Goal: Task Accomplishment & Management: Manage account settings

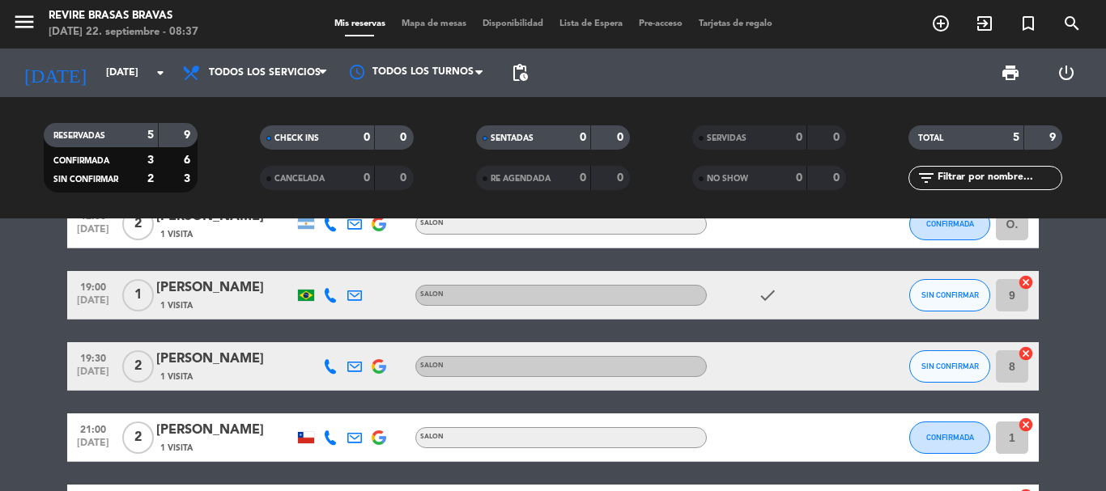
scroll to position [81, 0]
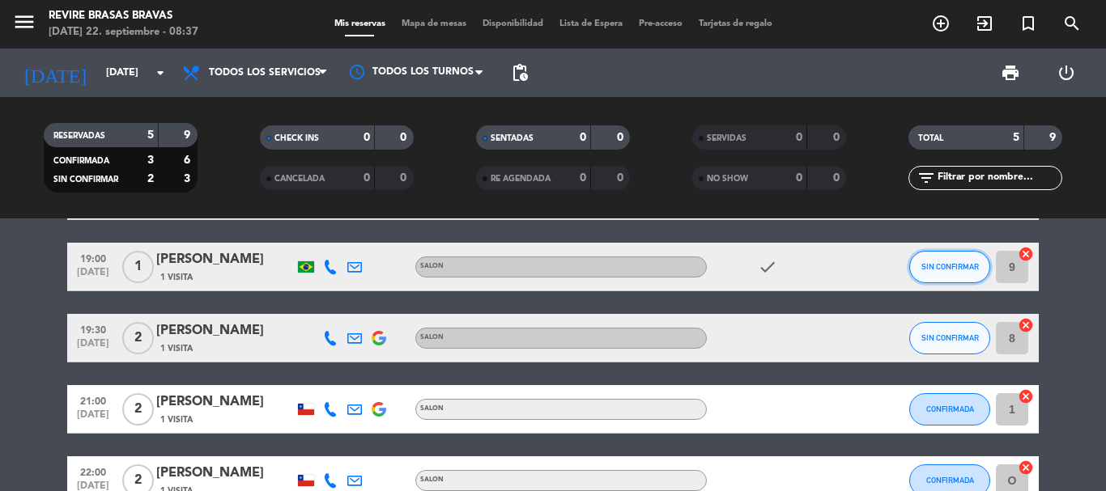
click at [972, 264] on span "SIN CONFIRMAR" at bounding box center [949, 266] width 57 height 9
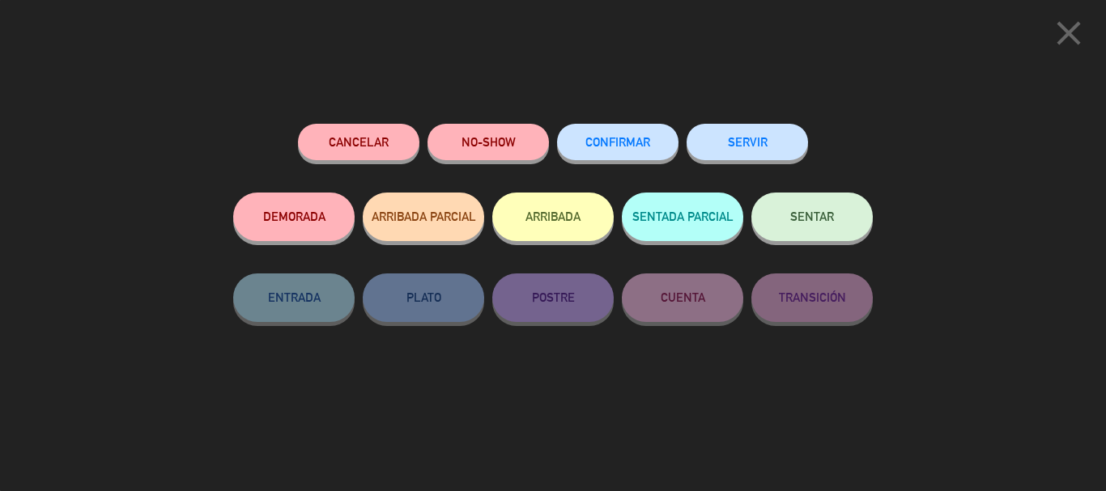
click at [615, 138] on span "CONFIRMAR" at bounding box center [617, 142] width 65 height 14
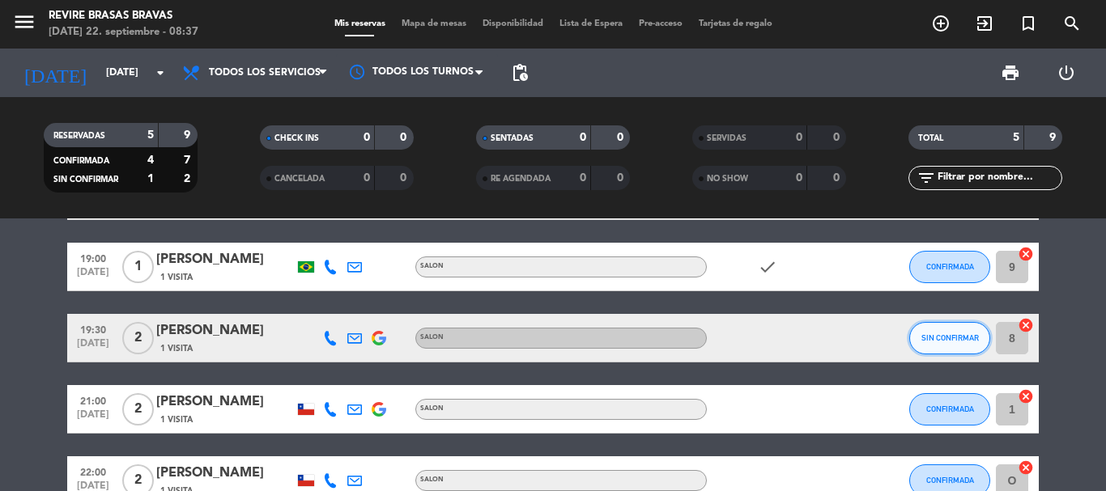
click at [945, 336] on span "SIN CONFIRMAR" at bounding box center [949, 338] width 57 height 9
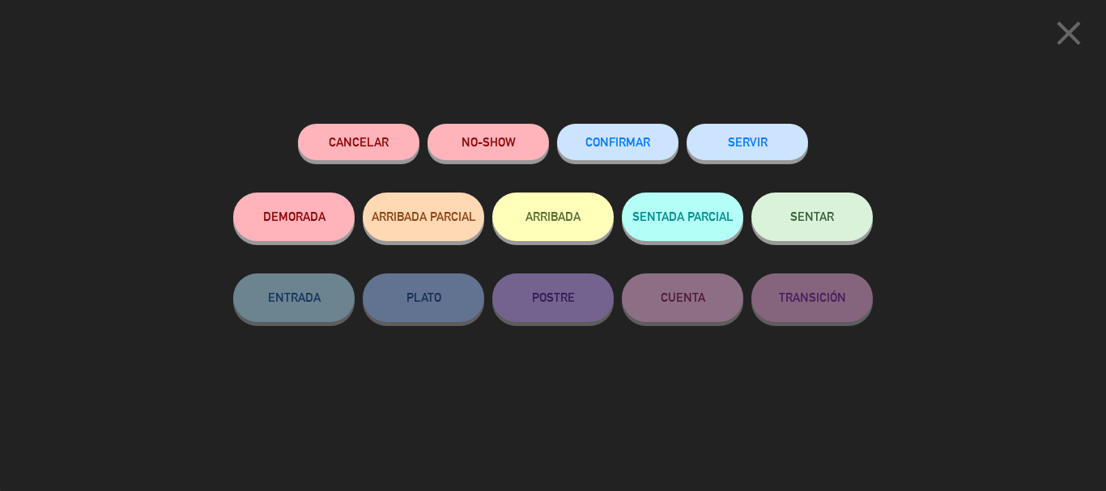
click at [635, 137] on button "CONFIRMAR" at bounding box center [617, 142] width 121 height 36
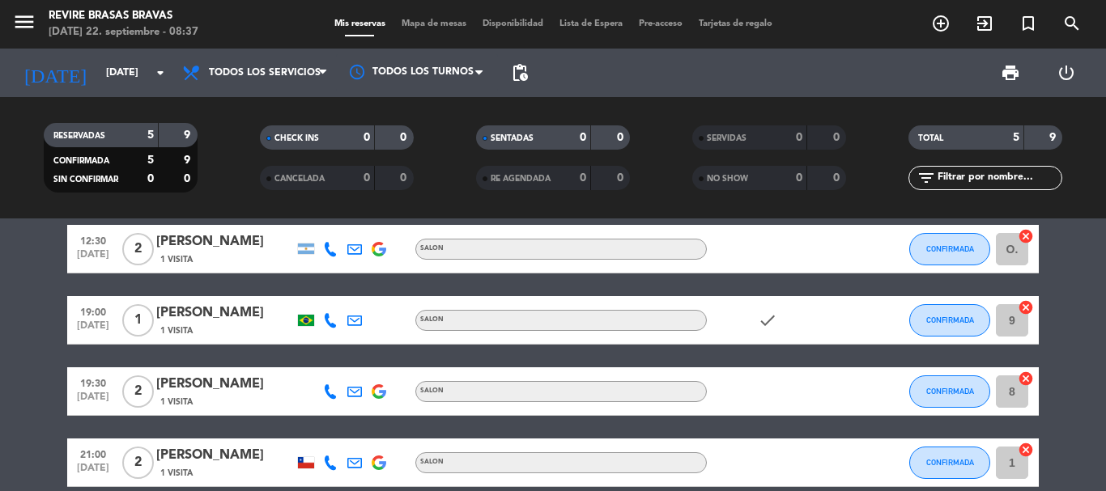
scroll to position [0, 0]
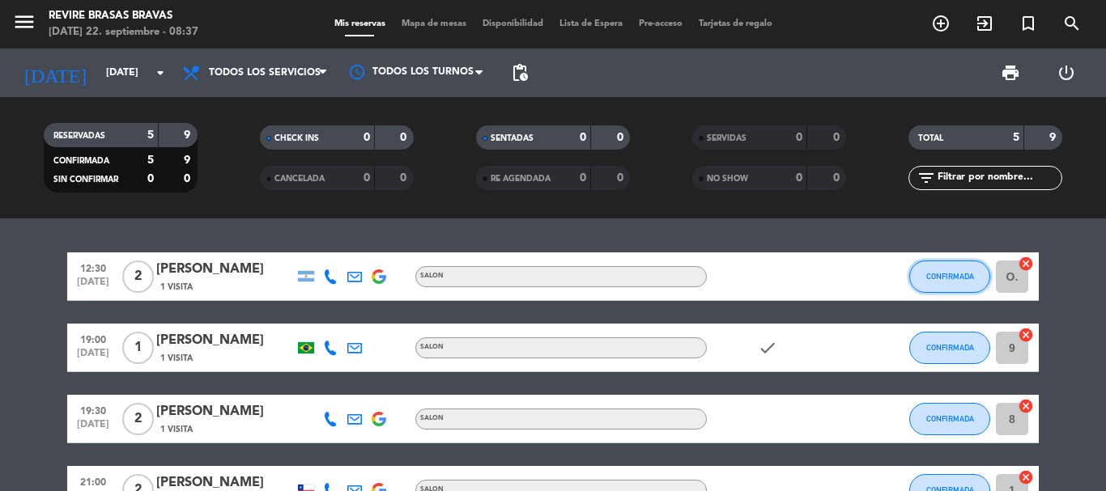
click at [962, 275] on span "CONFIRMADA" at bounding box center [950, 276] width 48 height 9
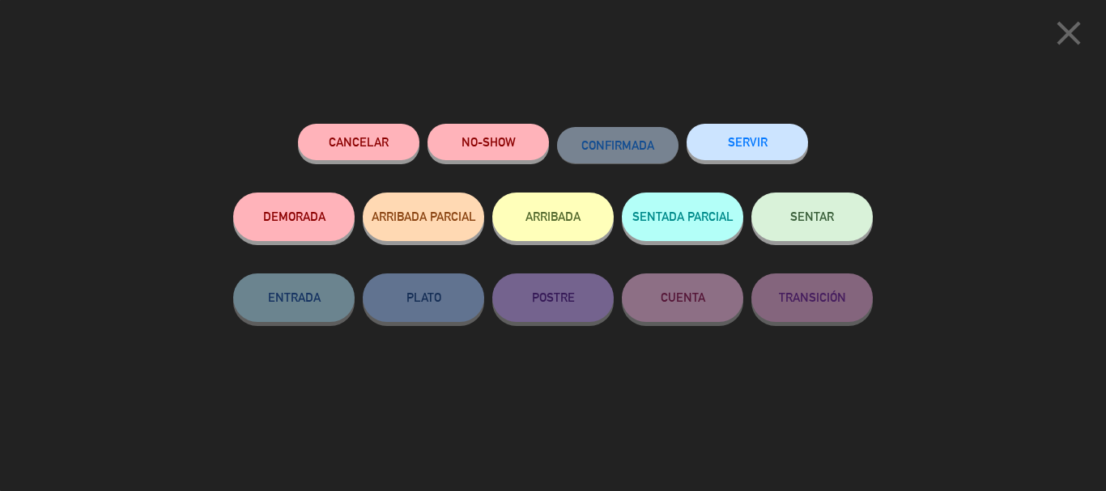
click at [377, 141] on button "Cancelar" at bounding box center [358, 142] width 121 height 36
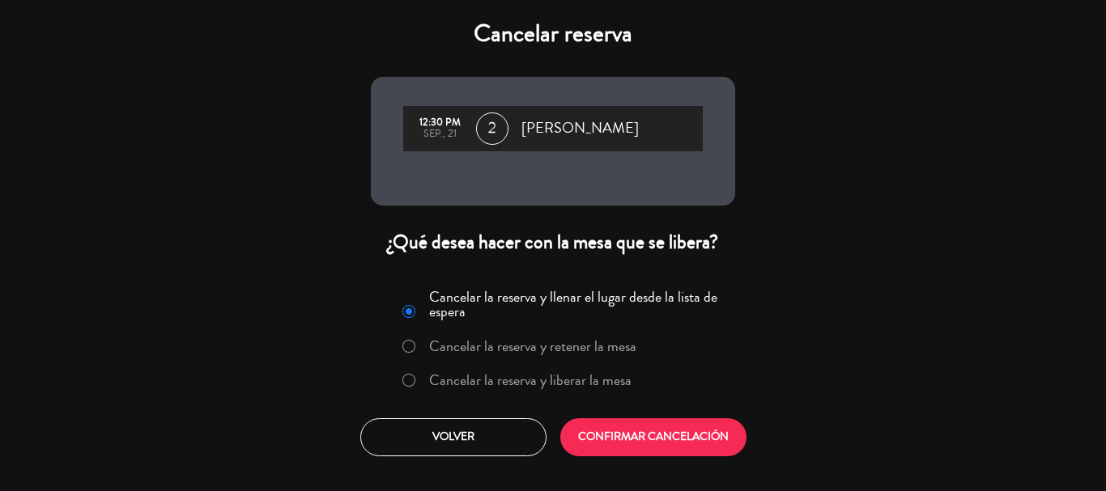
click at [563, 387] on label "Cancelar la reserva y liberar la mesa" at bounding box center [530, 380] width 202 height 15
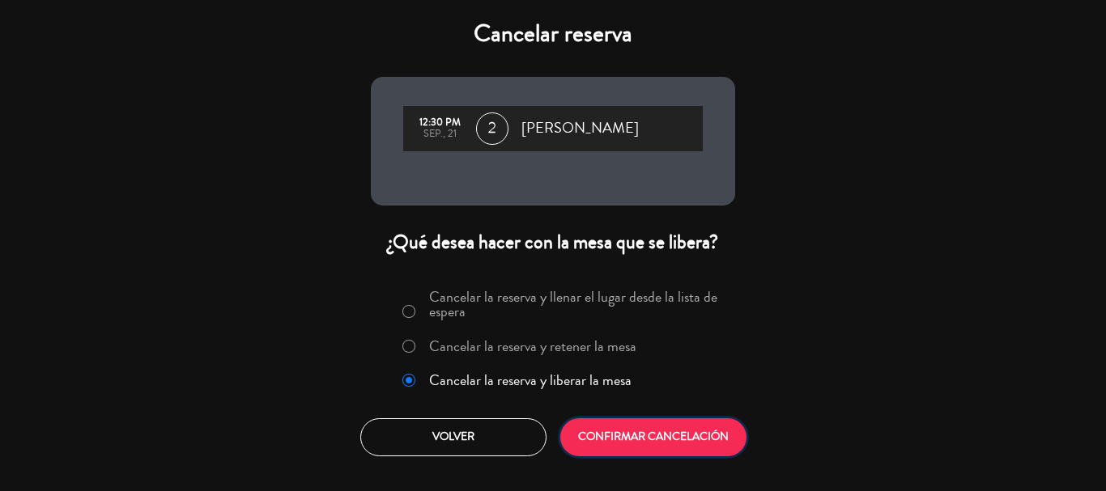
click at [615, 432] on button "CONFIRMAR CANCELACIÓN" at bounding box center [653, 438] width 186 height 38
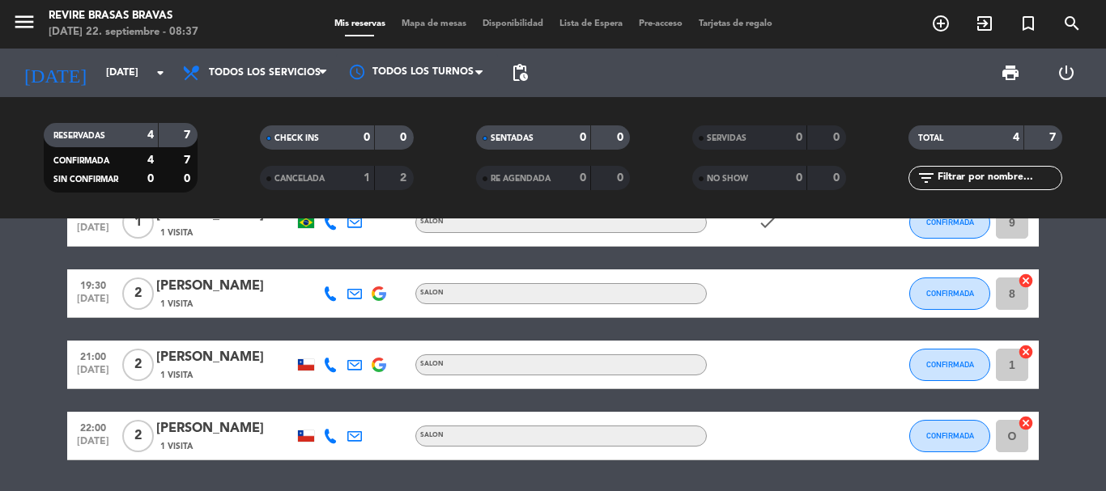
scroll to position [81, 0]
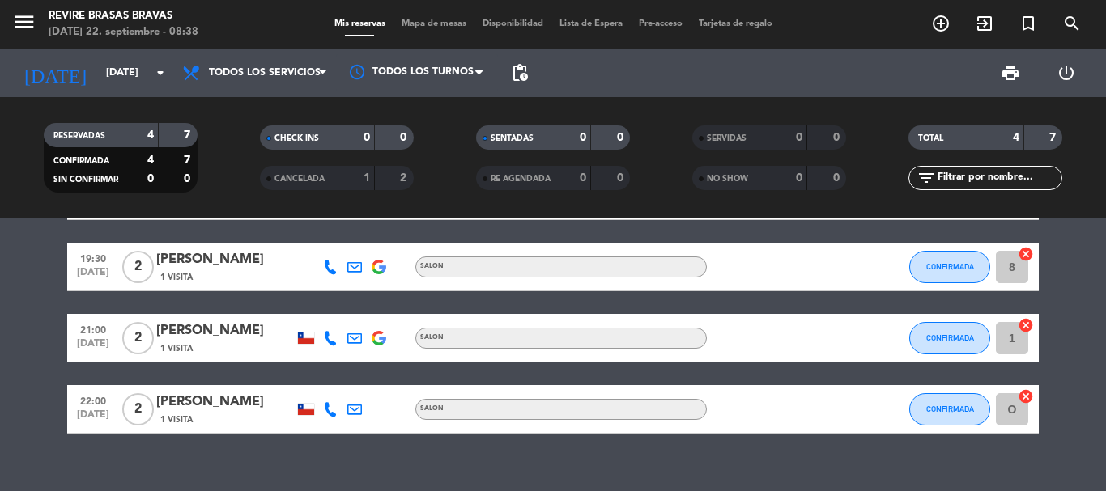
click at [1023, 329] on icon "cancel" at bounding box center [1026, 325] width 16 height 16
click at [964, 341] on span "CONFIRMADA" at bounding box center [950, 338] width 48 height 9
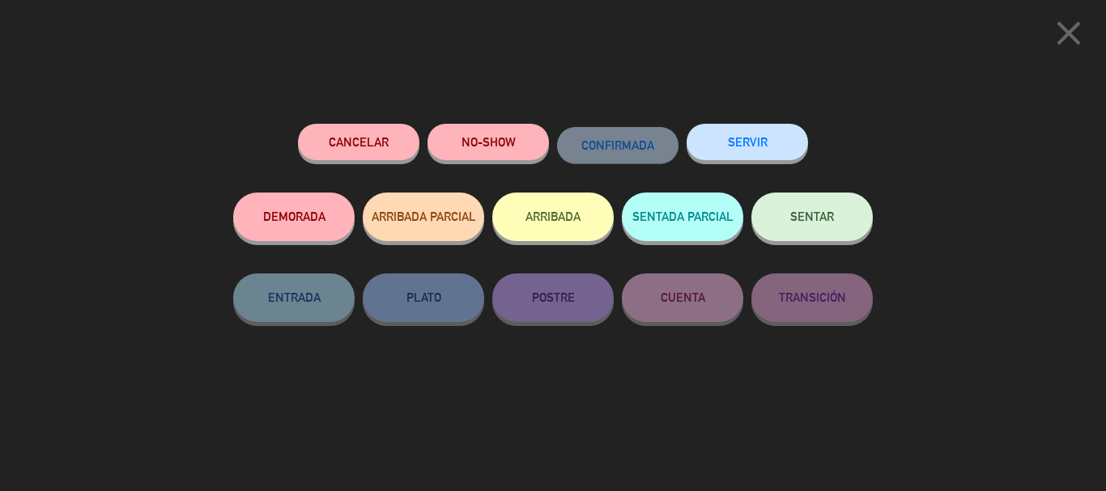
click at [353, 140] on button "Cancelar" at bounding box center [358, 142] width 121 height 36
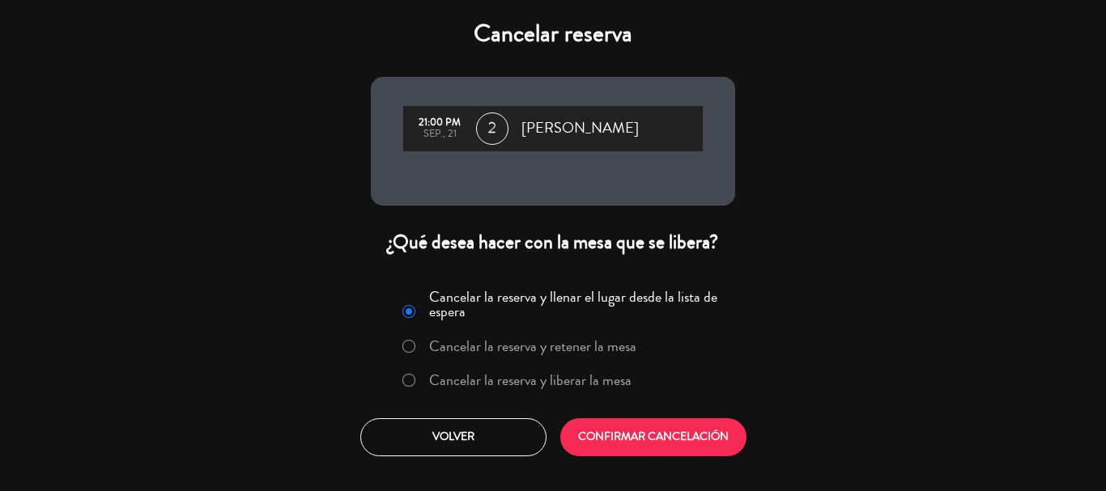
click at [526, 378] on label "Cancelar la reserva y liberar la mesa" at bounding box center [530, 380] width 202 height 15
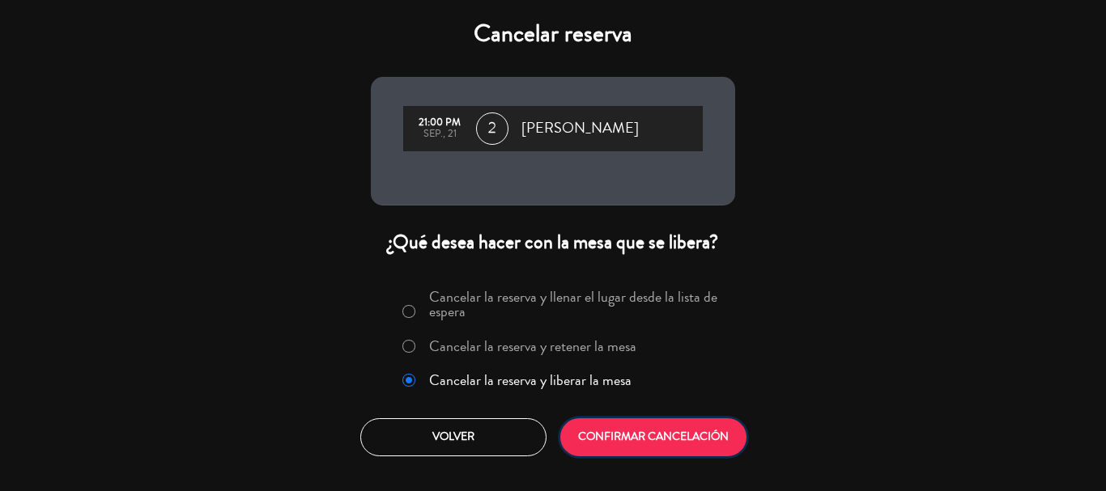
click at [679, 442] on button "CONFIRMAR CANCELACIÓN" at bounding box center [653, 438] width 186 height 38
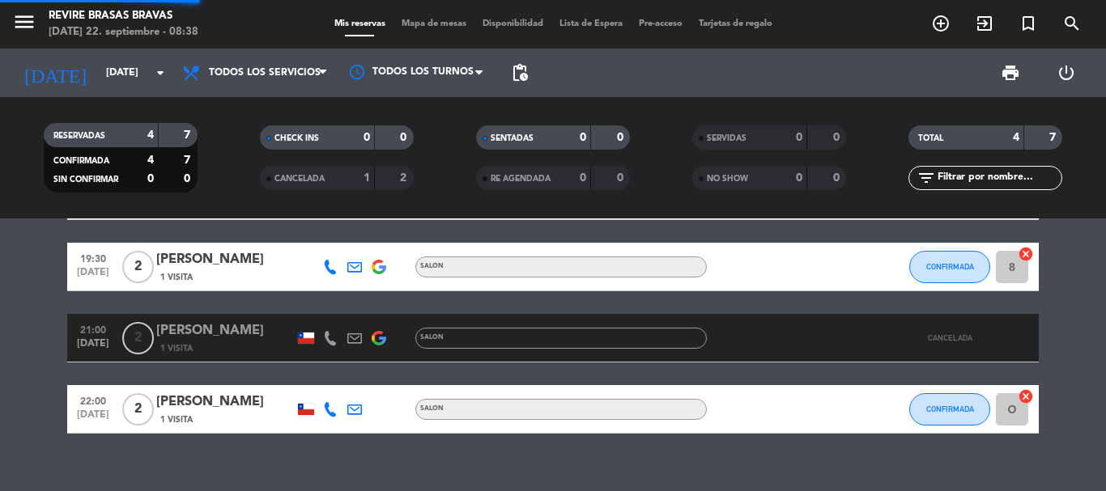
scroll to position [33, 0]
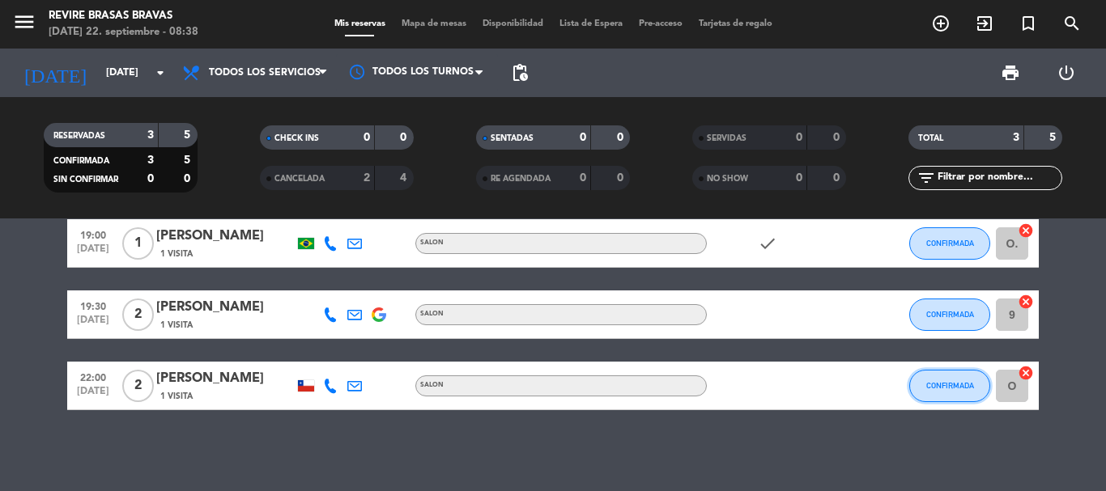
click at [968, 395] on button "CONFIRMADA" at bounding box center [949, 386] width 81 height 32
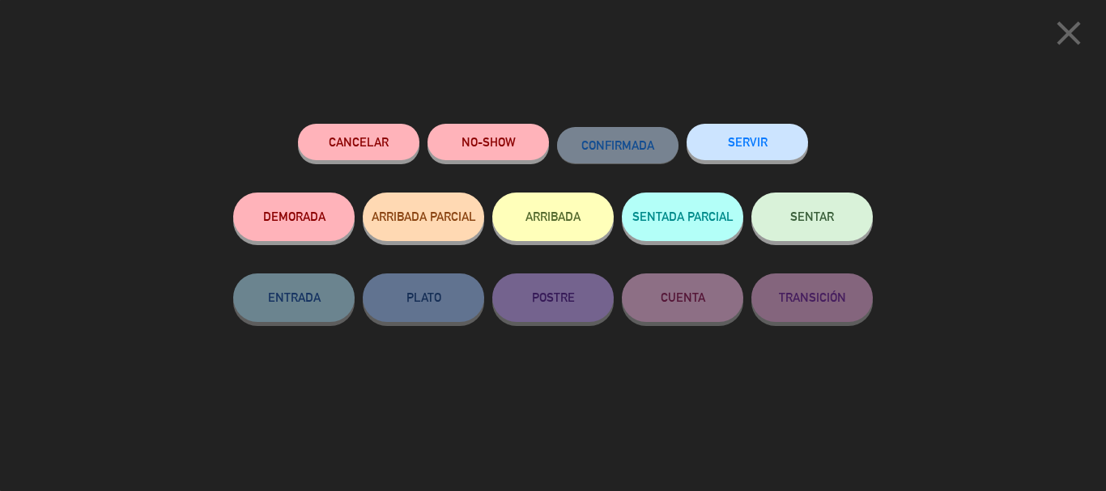
click at [1073, 31] on icon "close" at bounding box center [1069, 33] width 40 height 40
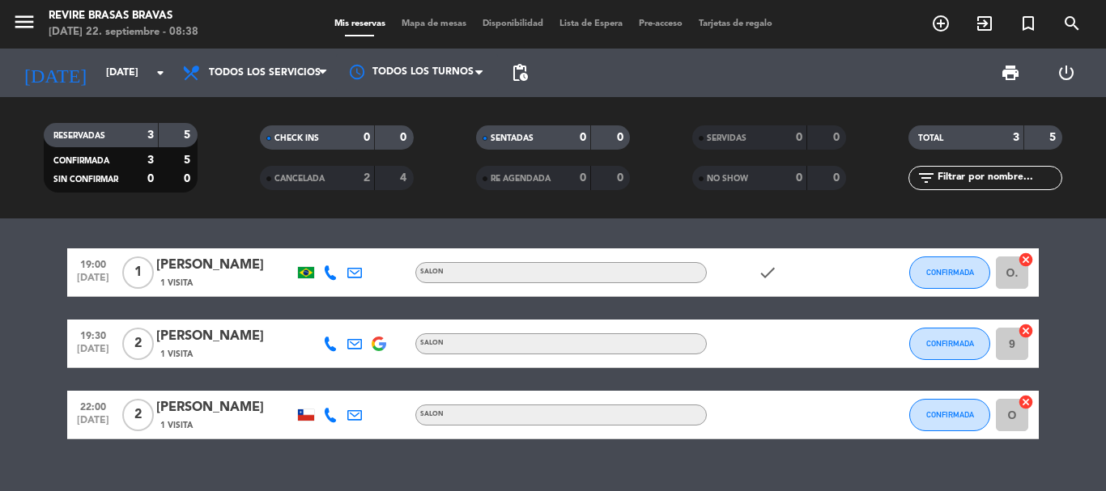
scroll to position [0, 0]
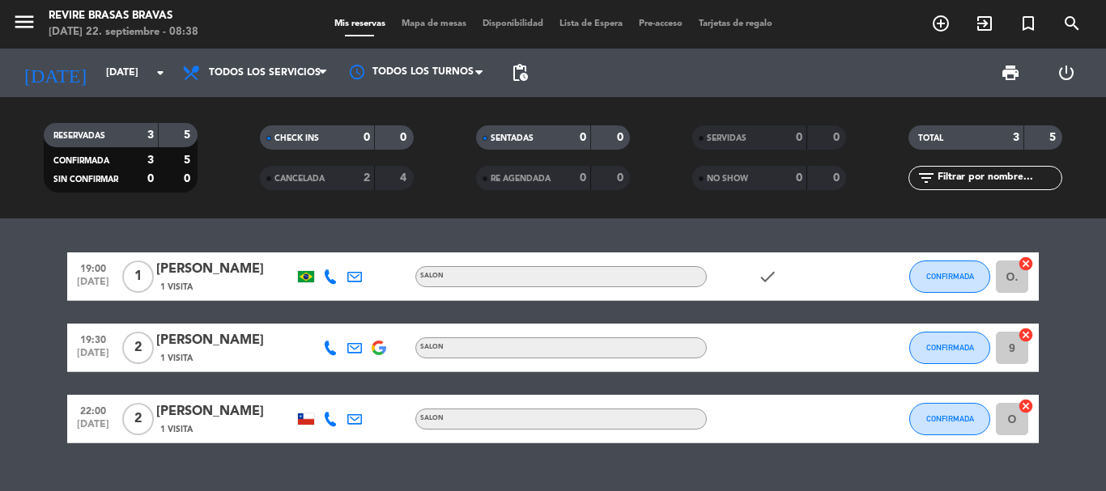
click at [1024, 267] on icon "cancel" at bounding box center [1026, 264] width 16 height 16
click at [1030, 338] on icon "cancel" at bounding box center [1026, 335] width 16 height 16
click at [1028, 400] on icon "cancel" at bounding box center [1026, 406] width 16 height 16
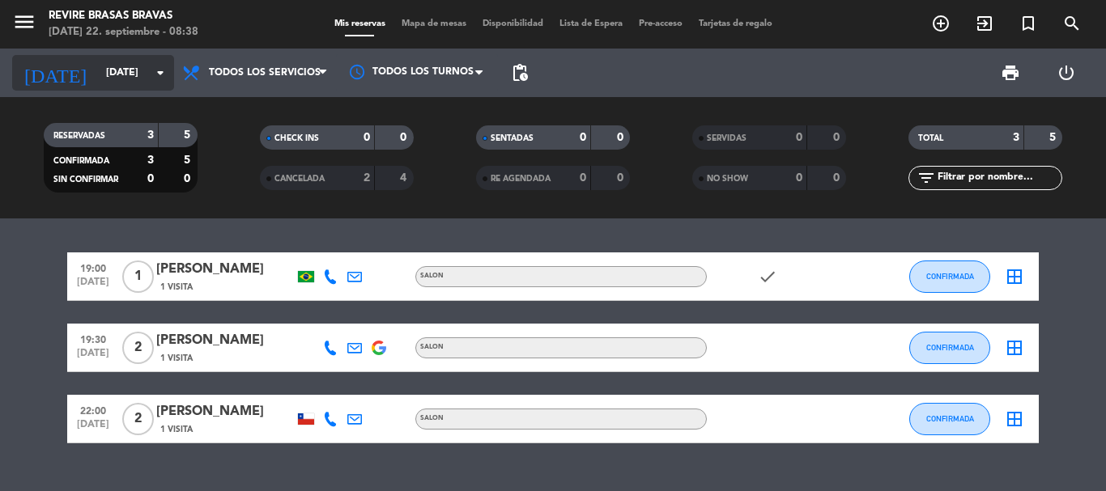
click at [159, 70] on icon "arrow_drop_down" at bounding box center [160, 72] width 19 height 19
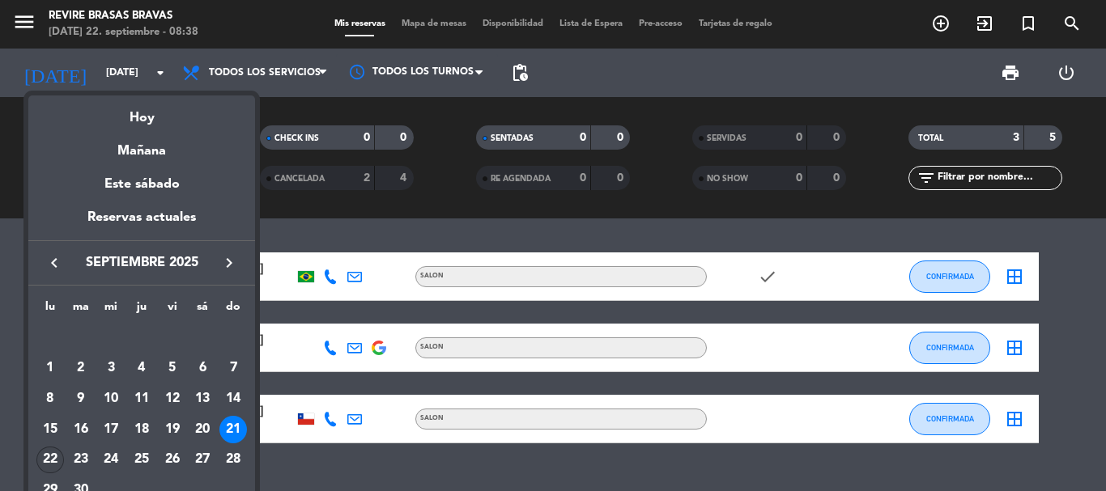
click at [53, 456] on div "22" at bounding box center [50, 461] width 28 height 28
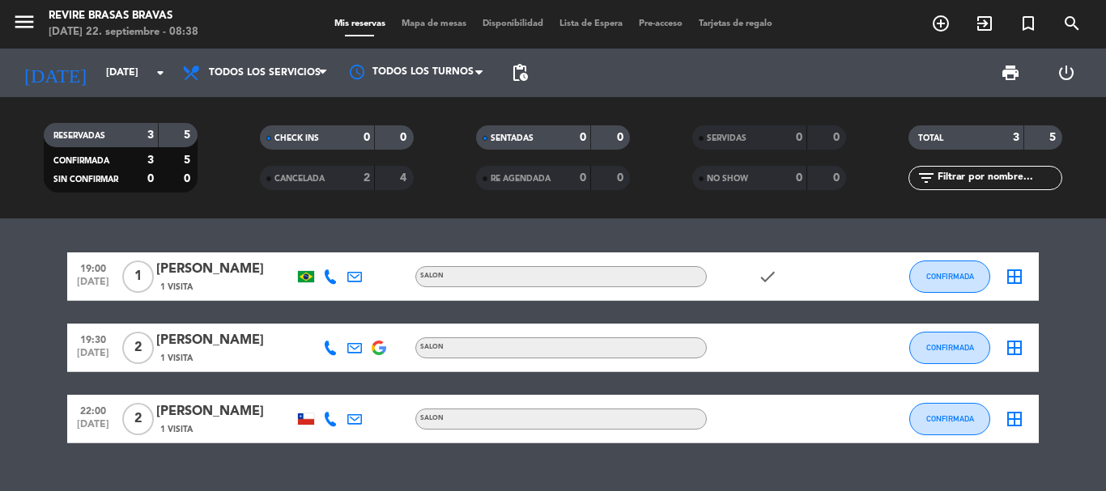
type input "[DATE]"
